Goal: Information Seeking & Learning: Learn about a topic

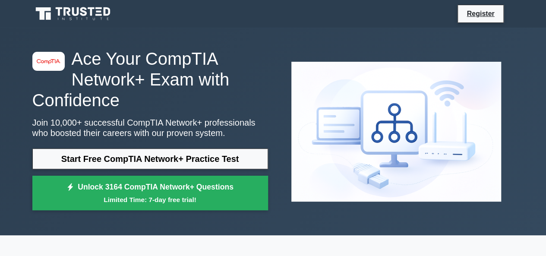
click at [217, 160] on link "Start Free CompTIA Network+ Practice Test" at bounding box center [150, 159] width 236 height 21
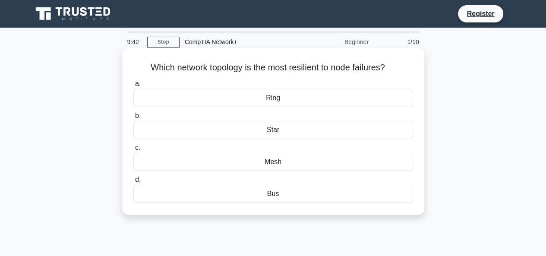
click at [230, 191] on div "Bus" at bounding box center [273, 194] width 280 height 18
click at [133, 183] on input "d. Bus" at bounding box center [133, 180] width 0 height 6
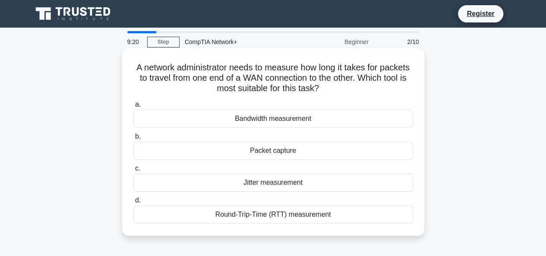
click at [275, 120] on div "Bandwidth measurement" at bounding box center [273, 119] width 280 height 18
click at [133, 108] on input "a. Bandwidth measurement" at bounding box center [133, 105] width 0 height 6
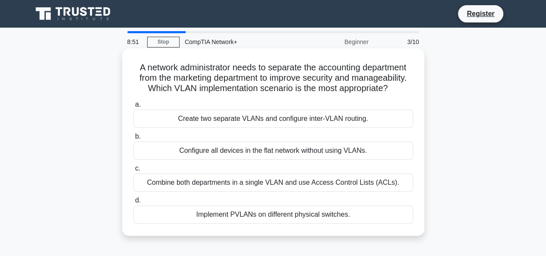
click at [290, 185] on div "Combine both departments in a single VLAN and use Access Control Lists (ACLs)." at bounding box center [273, 183] width 280 height 18
click at [133, 171] on input "c. Combine both departments in a single VLAN and use Access Control Lists (ACLs…" at bounding box center [133, 169] width 0 height 6
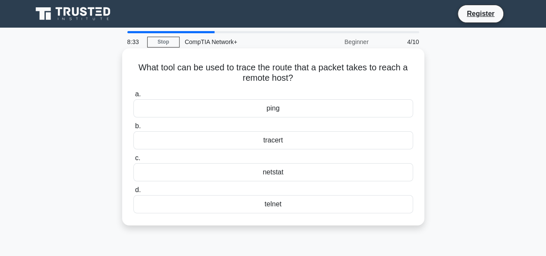
click at [275, 203] on div "telnet" at bounding box center [273, 204] width 280 height 18
click at [133, 193] on input "d. telnet" at bounding box center [133, 190] width 0 height 6
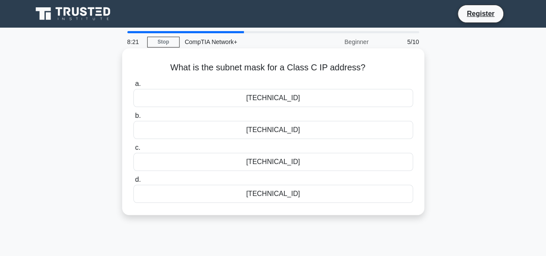
click at [269, 193] on div "255.255.255.0" at bounding box center [273, 194] width 280 height 18
click at [133, 183] on input "d. 255.255.255.0" at bounding box center [133, 180] width 0 height 6
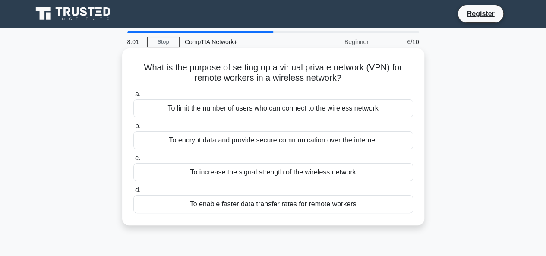
click at [300, 138] on div "To encrypt data and provide secure communication over the internet" at bounding box center [273, 140] width 280 height 18
click at [133, 129] on input "b. To encrypt data and provide secure communication over the internet" at bounding box center [133, 127] width 0 height 6
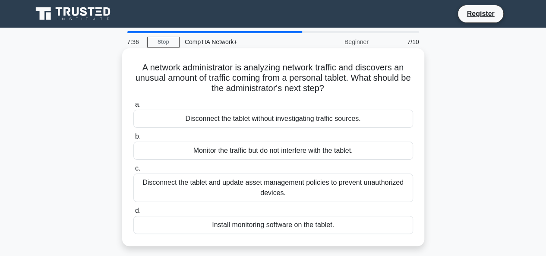
click at [244, 179] on div "Disconnect the tablet and update asset management policies to prevent unauthori…" at bounding box center [273, 188] width 280 height 29
click at [133, 171] on input "c. Disconnect the tablet and update asset management policies to prevent unauth…" at bounding box center [133, 169] width 0 height 6
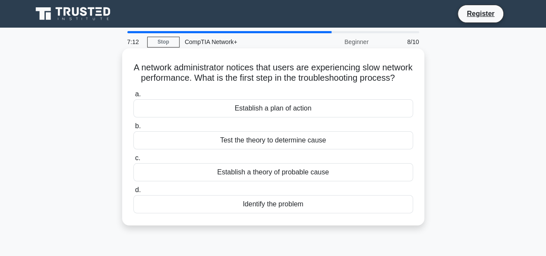
click at [275, 117] on div "Establish a plan of action" at bounding box center [273, 108] width 280 height 18
click at [133, 97] on input "a. Establish a plan of action" at bounding box center [133, 95] width 0 height 6
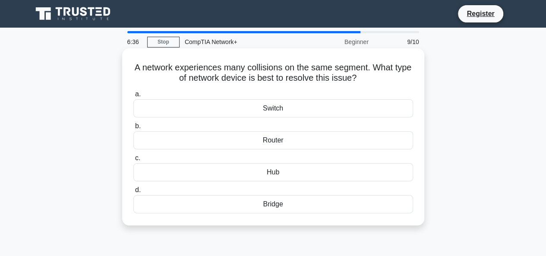
click at [295, 114] on div "Switch" at bounding box center [273, 108] width 280 height 18
click at [133, 97] on input "a. Switch" at bounding box center [133, 95] width 0 height 6
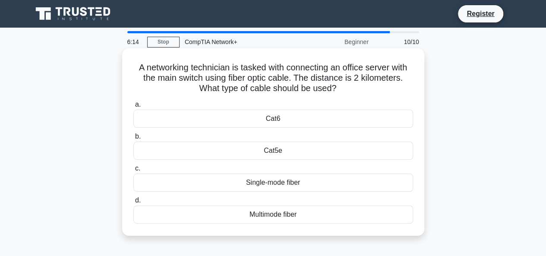
click at [257, 215] on div "Multimode fiber" at bounding box center [273, 215] width 280 height 18
click at [133, 203] on input "d. Multimode fiber" at bounding box center [133, 201] width 0 height 6
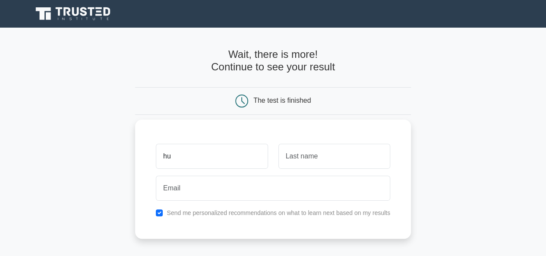
type input "hu"
click at [307, 162] on input "text" at bounding box center [335, 156] width 112 height 25
type input "hbjh"
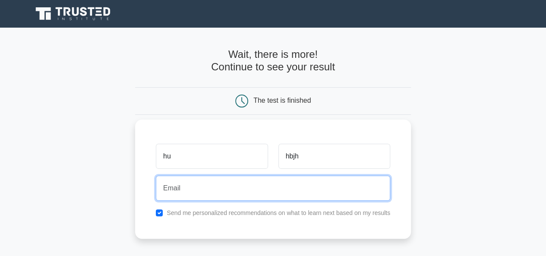
click at [235, 185] on input "email" at bounding box center [273, 188] width 234 height 25
type input "[EMAIL_ADDRESS][DOMAIN_NAME]"
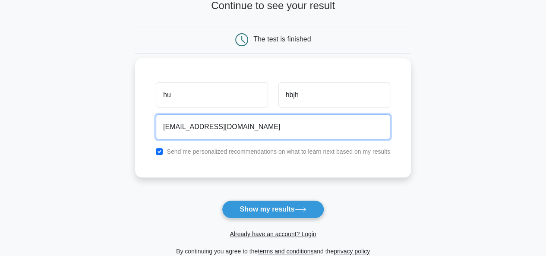
scroll to position [102, 0]
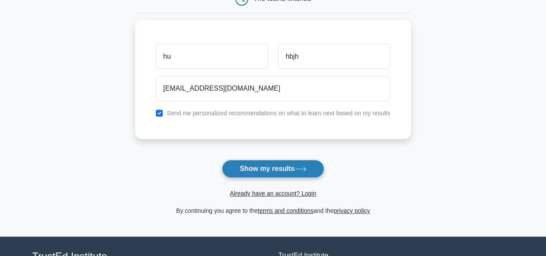
click at [287, 166] on button "Show my results" at bounding box center [273, 169] width 102 height 18
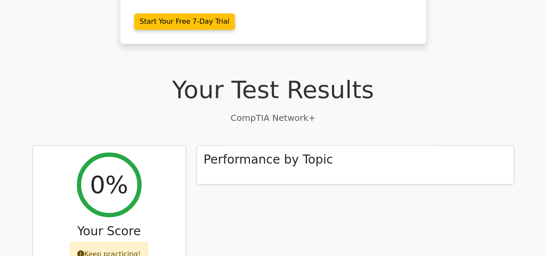
scroll to position [193, 0]
